Goal: Transaction & Acquisition: Download file/media

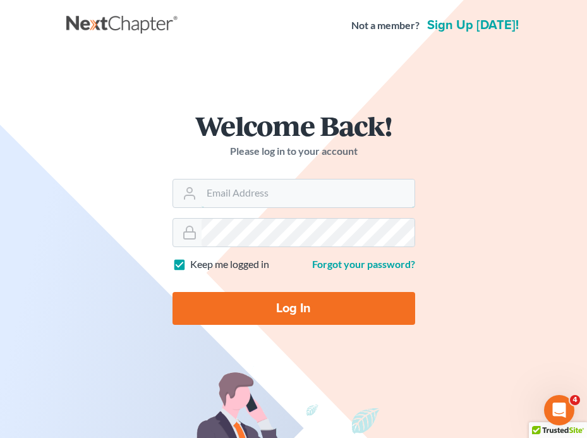
type input "[EMAIL_ADDRESS][DOMAIN_NAME]"
click at [277, 307] on input "Log In" at bounding box center [293, 308] width 242 height 33
type input "Thinking..."
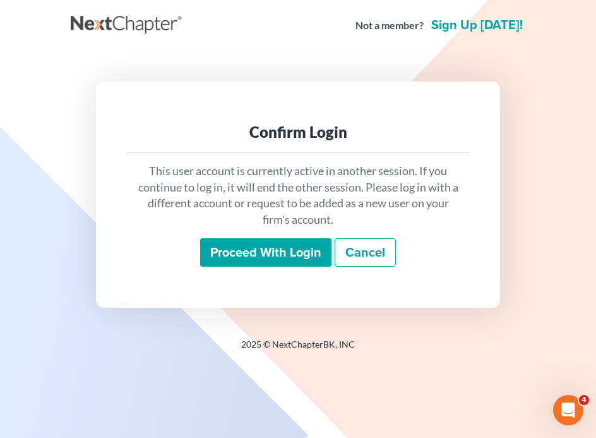
click at [283, 231] on div "This user account is currently active in another session. If you continue to lo…" at bounding box center [297, 215] width 343 height 124
click at [282, 251] on input "Proceed with login" at bounding box center [265, 252] width 131 height 29
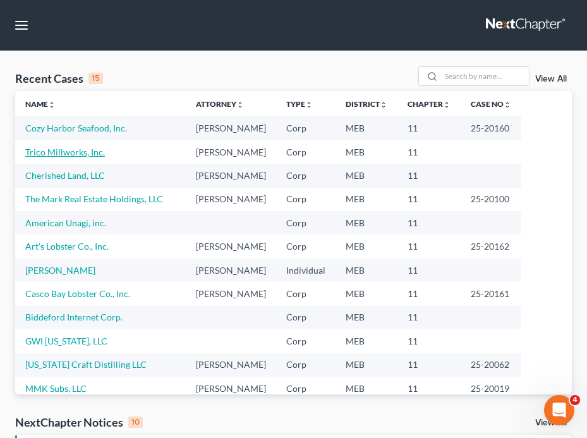
click at [59, 147] on link "Trico Millworks, Inc." at bounding box center [65, 151] width 80 height 11
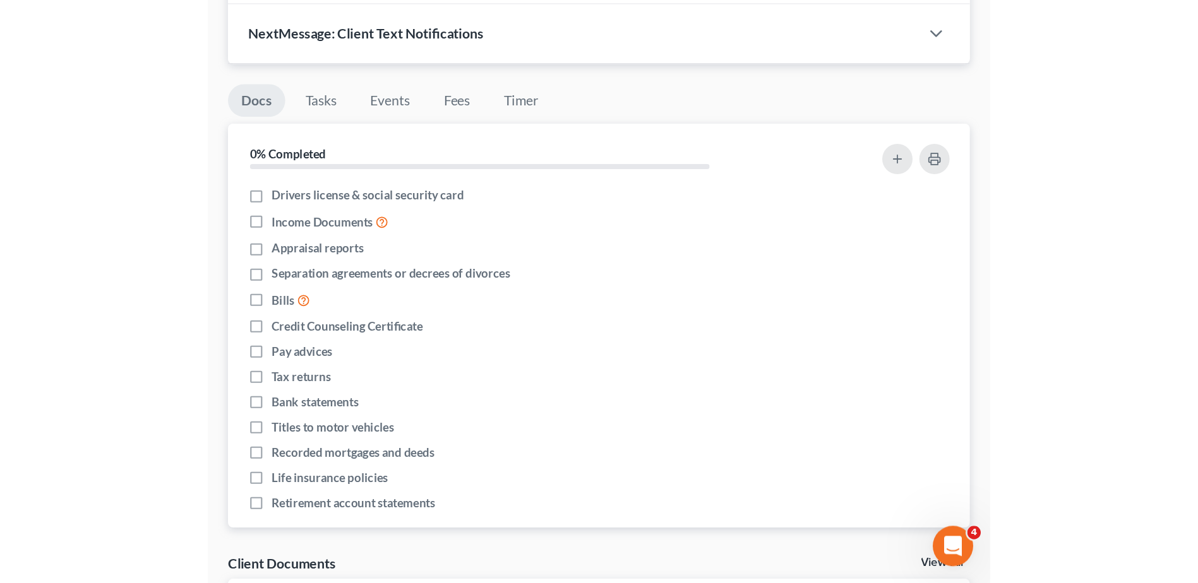
scroll to position [93, 0]
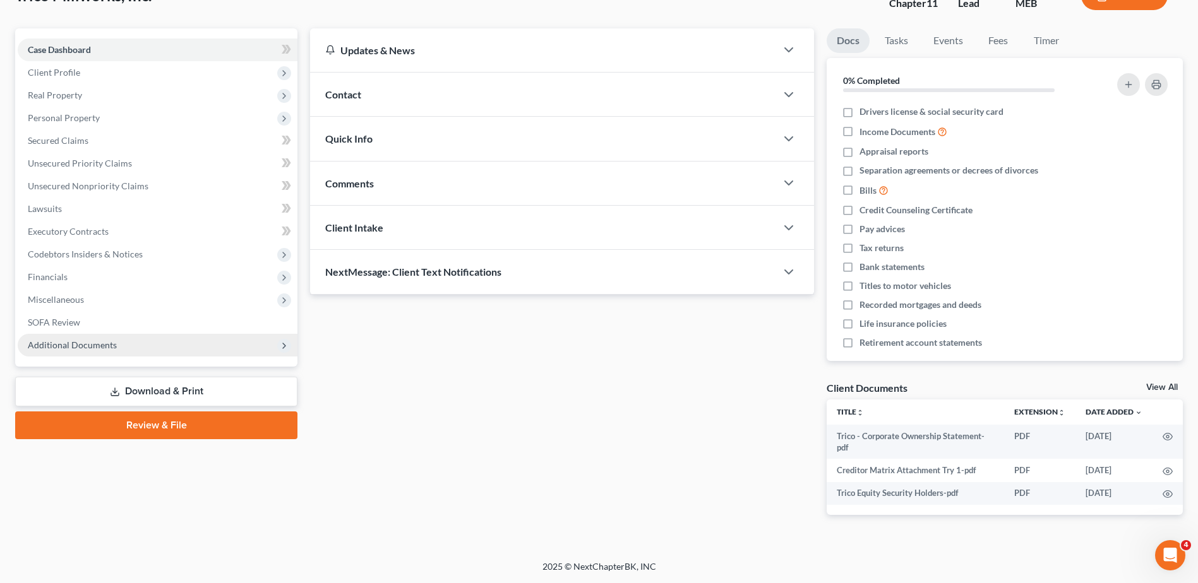
click at [92, 347] on span "Additional Documents" at bounding box center [72, 345] width 89 height 11
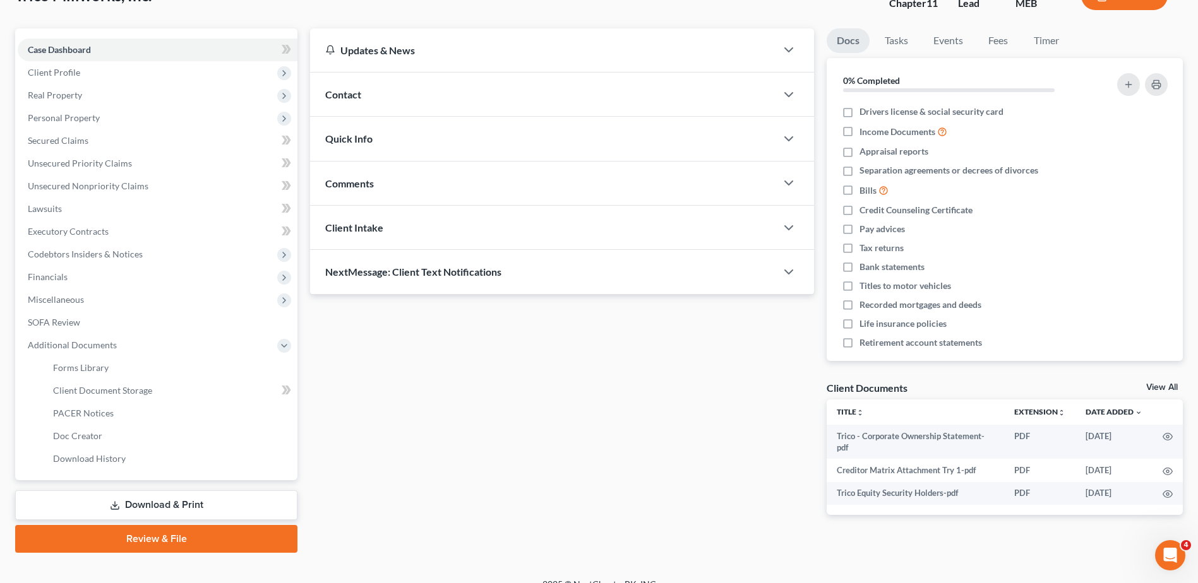
click at [156, 437] on link "Download & Print" at bounding box center [156, 506] width 282 height 30
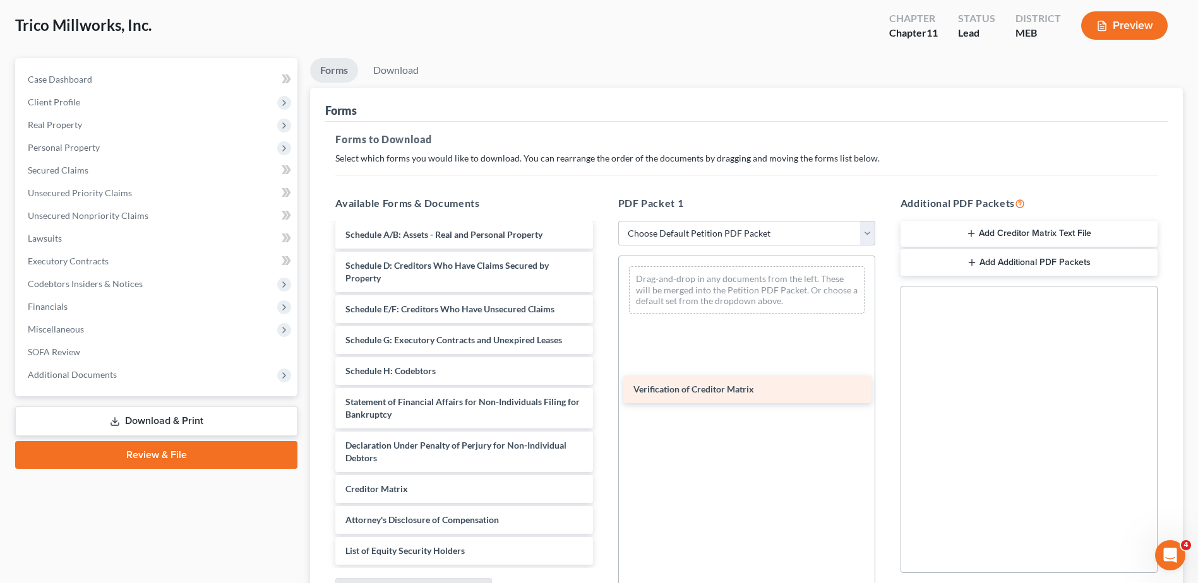
scroll to position [214, 0]
drag, startPoint x: 426, startPoint y: 482, endPoint x: 715, endPoint y: 381, distance: 305.5
click at [595, 381] on div "Verification of Creditor Matrix Trico - Corporate Ownership Statement-pdf Credi…" at bounding box center [463, 287] width 277 height 555
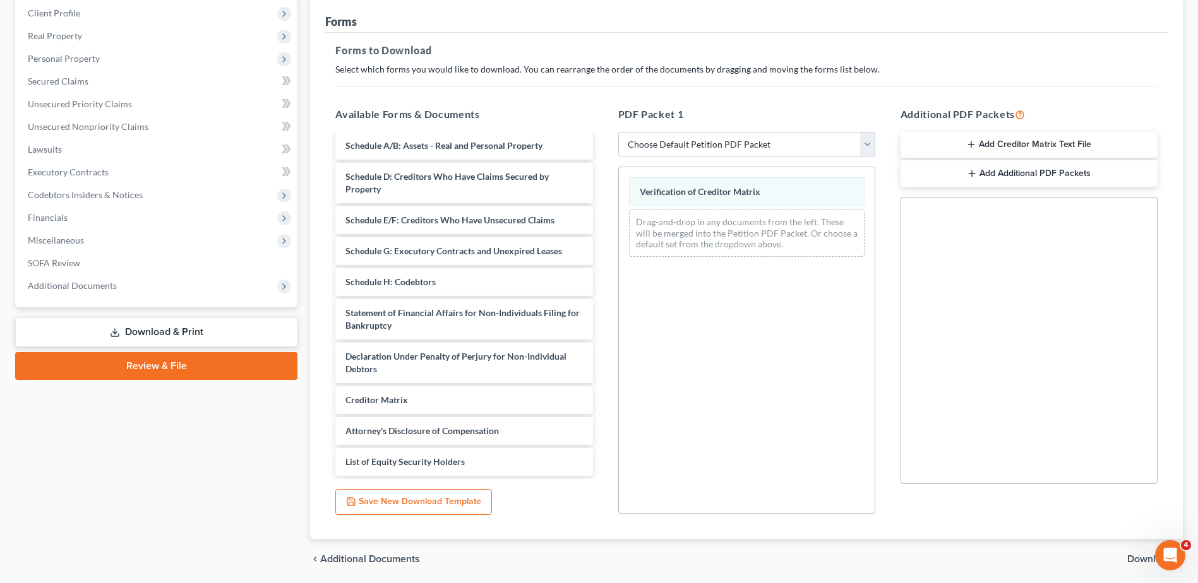
scroll to position [196, 0]
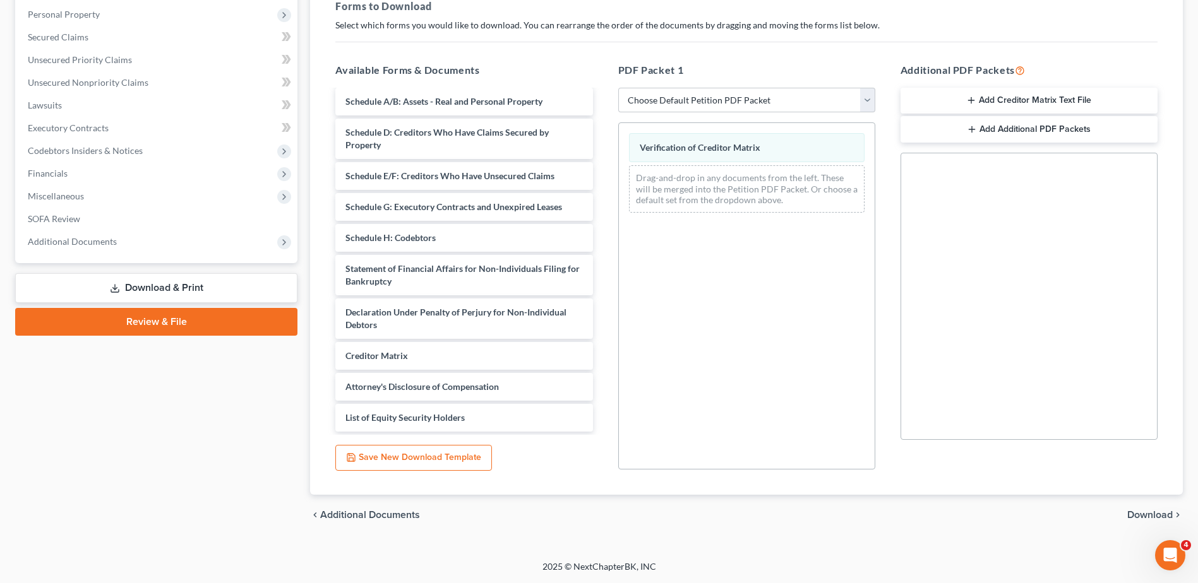
click at [595, 437] on div "chevron_left Additional Documents Download chevron_right" at bounding box center [746, 515] width 873 height 40
click at [595, 437] on span "Download" at bounding box center [1149, 515] width 45 height 10
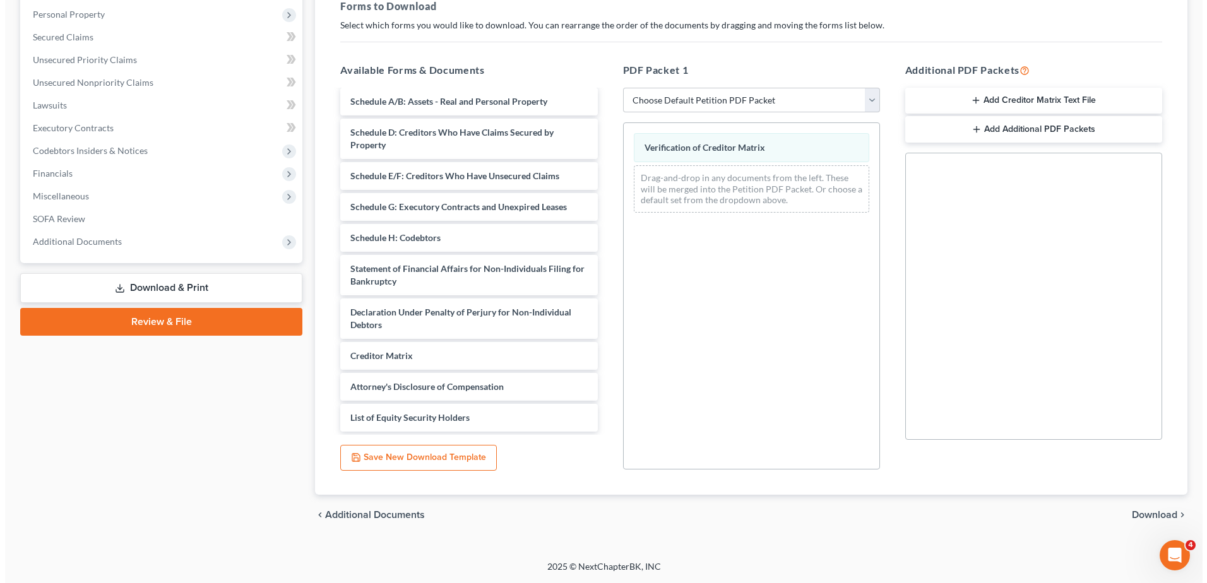
scroll to position [0, 0]
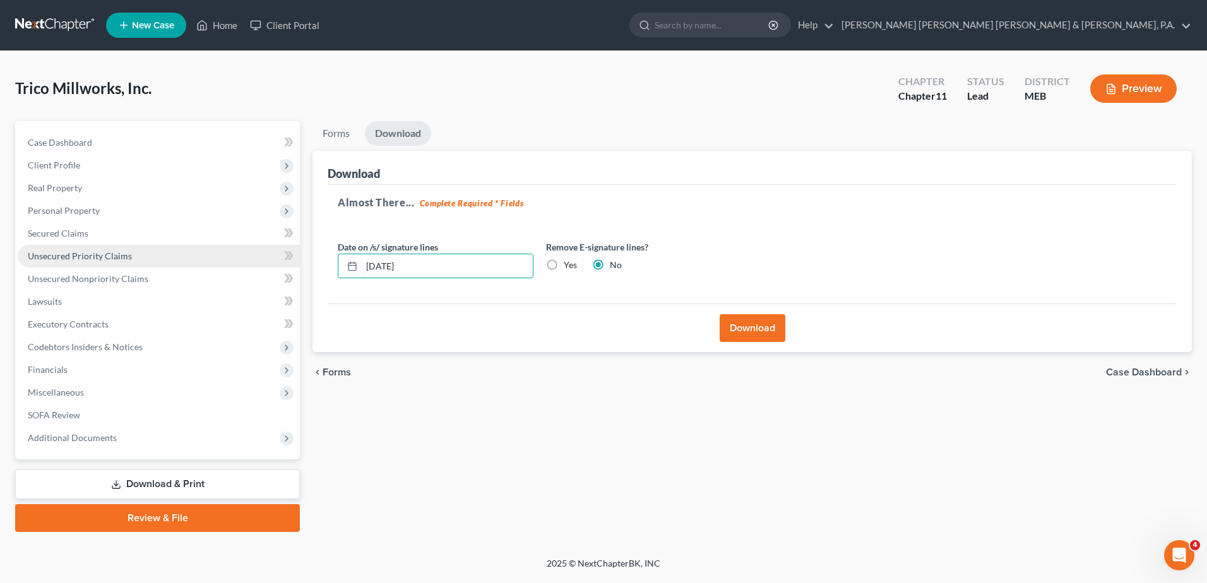
drag, startPoint x: 503, startPoint y: 266, endPoint x: 116, endPoint y: 258, distance: 387.1
click at [117, 258] on div "Petition Navigation Case Dashboard Payments Invoices Payments Payments Credit R…" at bounding box center [604, 326] width 1190 height 411
click at [564, 259] on label "Yes" at bounding box center [570, 265] width 13 height 13
click at [569, 259] on input "Yes" at bounding box center [573, 263] width 8 height 8
radio input "true"
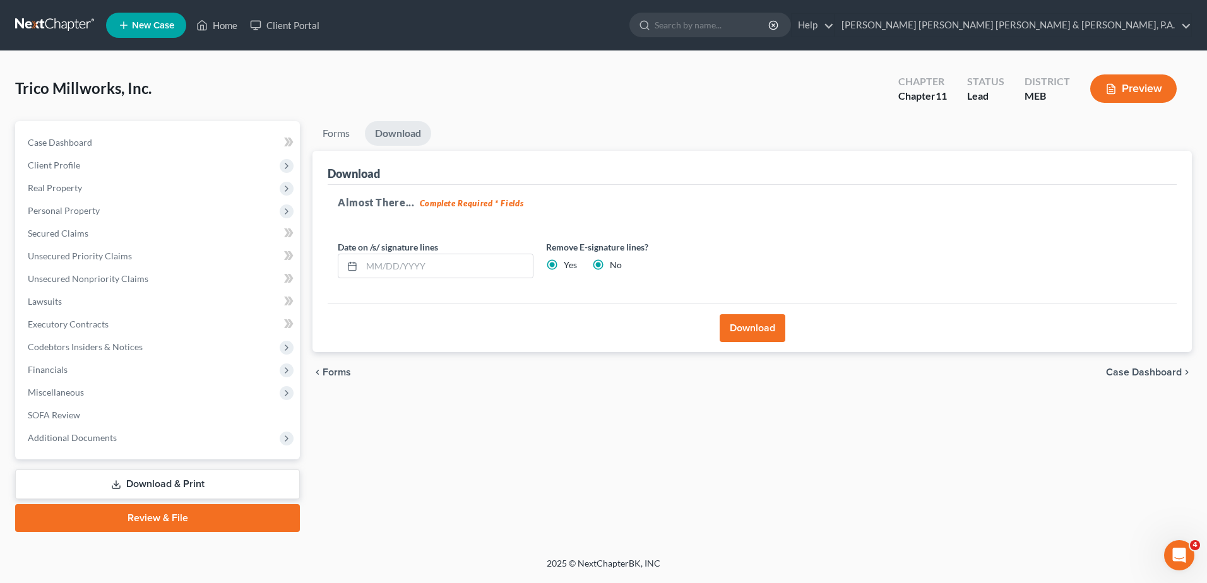
radio input "false"
click at [393, 268] on input "text" at bounding box center [447, 266] width 171 height 24
type input "[DATE]"
click at [595, 334] on button "Download" at bounding box center [753, 328] width 66 height 28
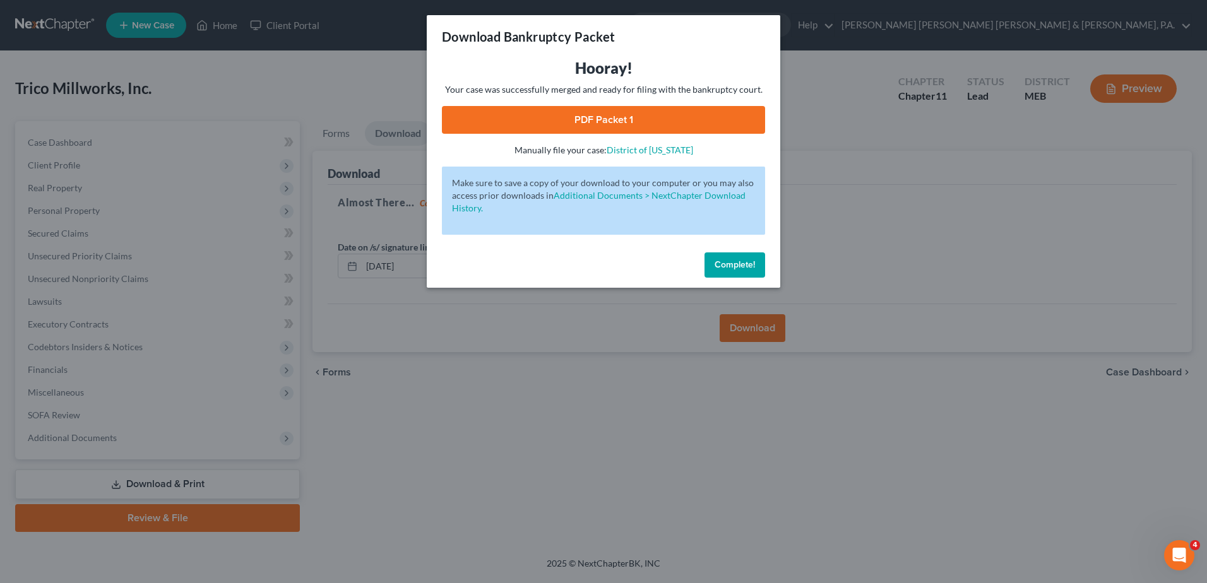
click at [594, 115] on link "PDF Packet 1" at bounding box center [603, 120] width 323 height 28
